Goal: Check status

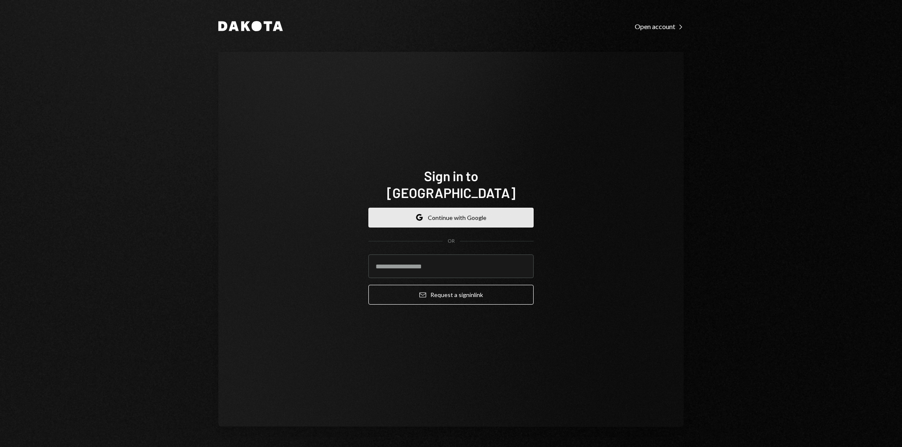
click at [444, 218] on button "Google Continue with Google" at bounding box center [450, 218] width 165 height 20
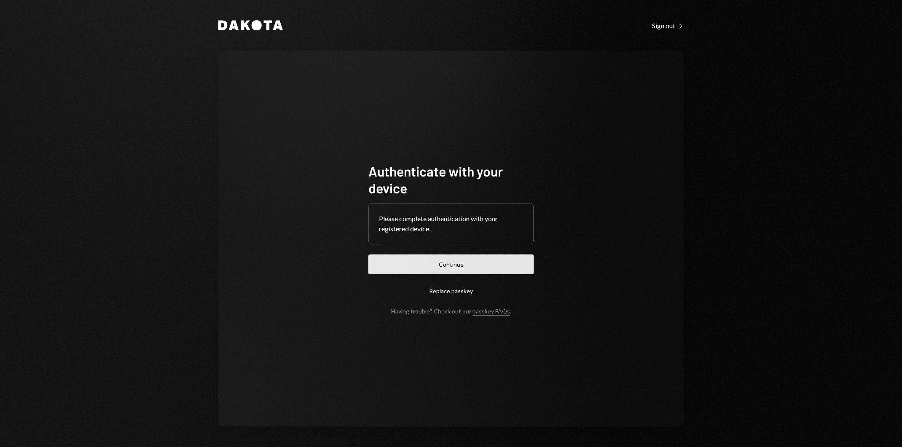
click at [494, 265] on button "Continue" at bounding box center [450, 265] width 165 height 20
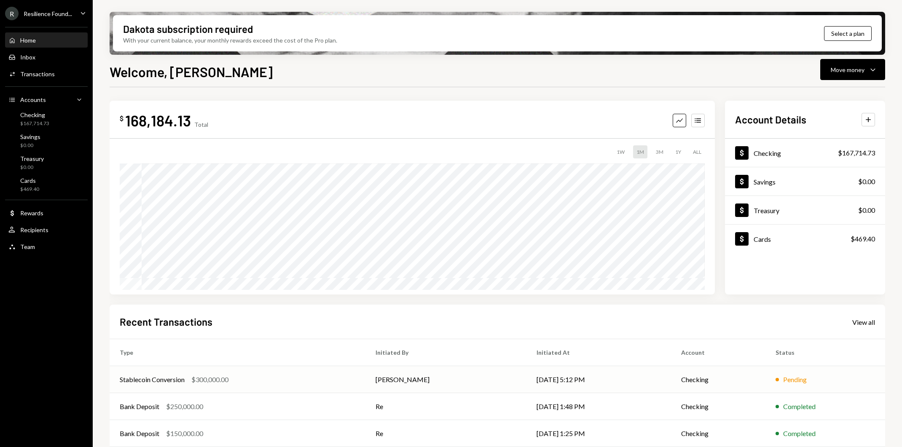
click at [341, 376] on div "Stablecoin Conversion $300,000.00" at bounding box center [238, 380] width 236 height 10
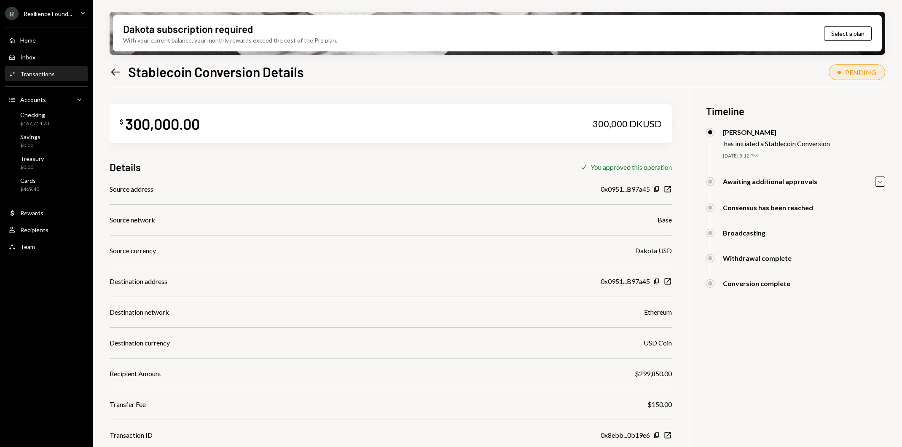
click at [110, 71] on icon "Left Arrow" at bounding box center [116, 72] width 12 height 12
